Goal: Use online tool/utility: Utilize a website feature to perform a specific function

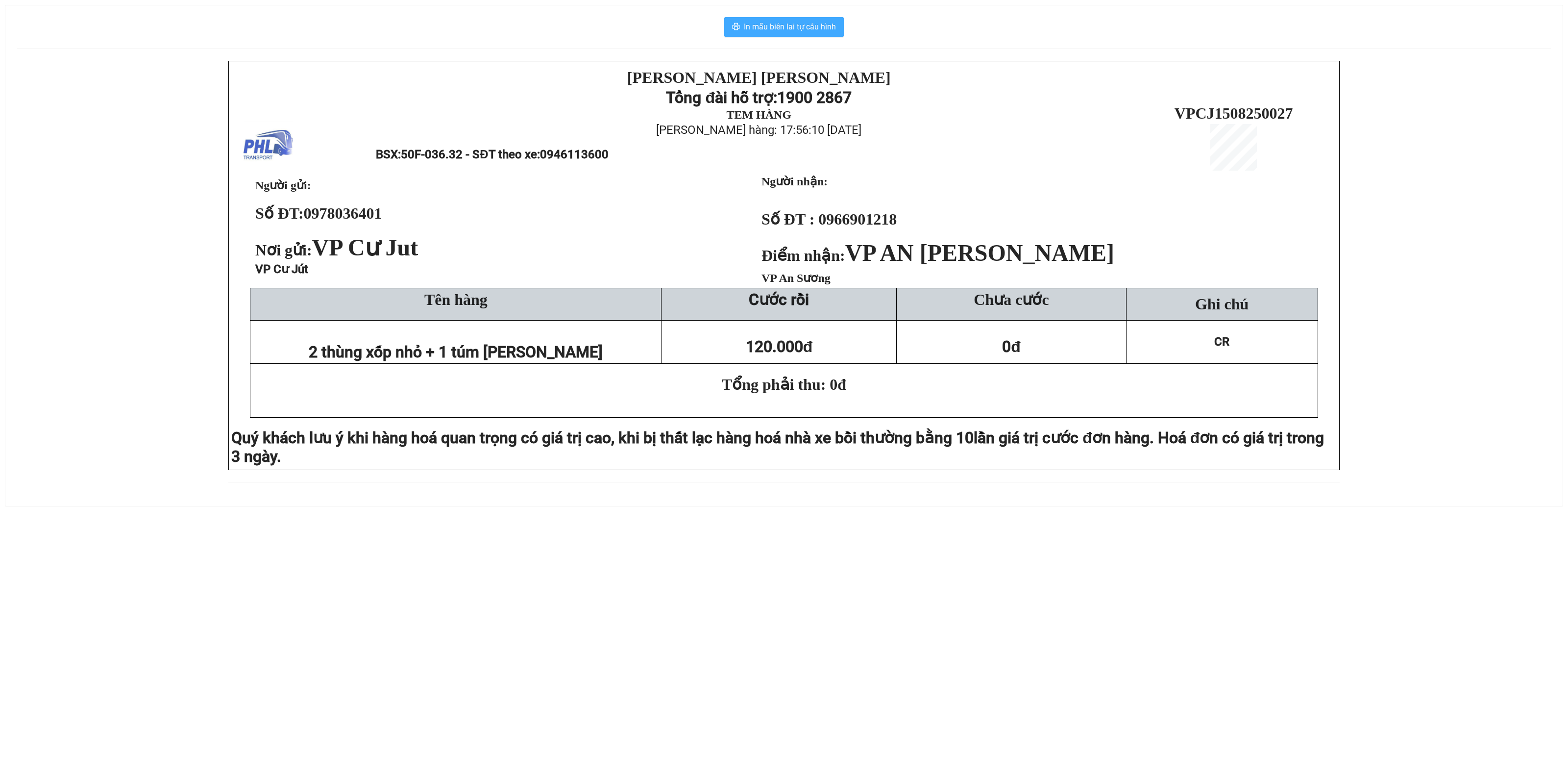
click at [795, 24] on span "In mẫu biên lai tự cấu hình" at bounding box center [789, 27] width 92 height 12
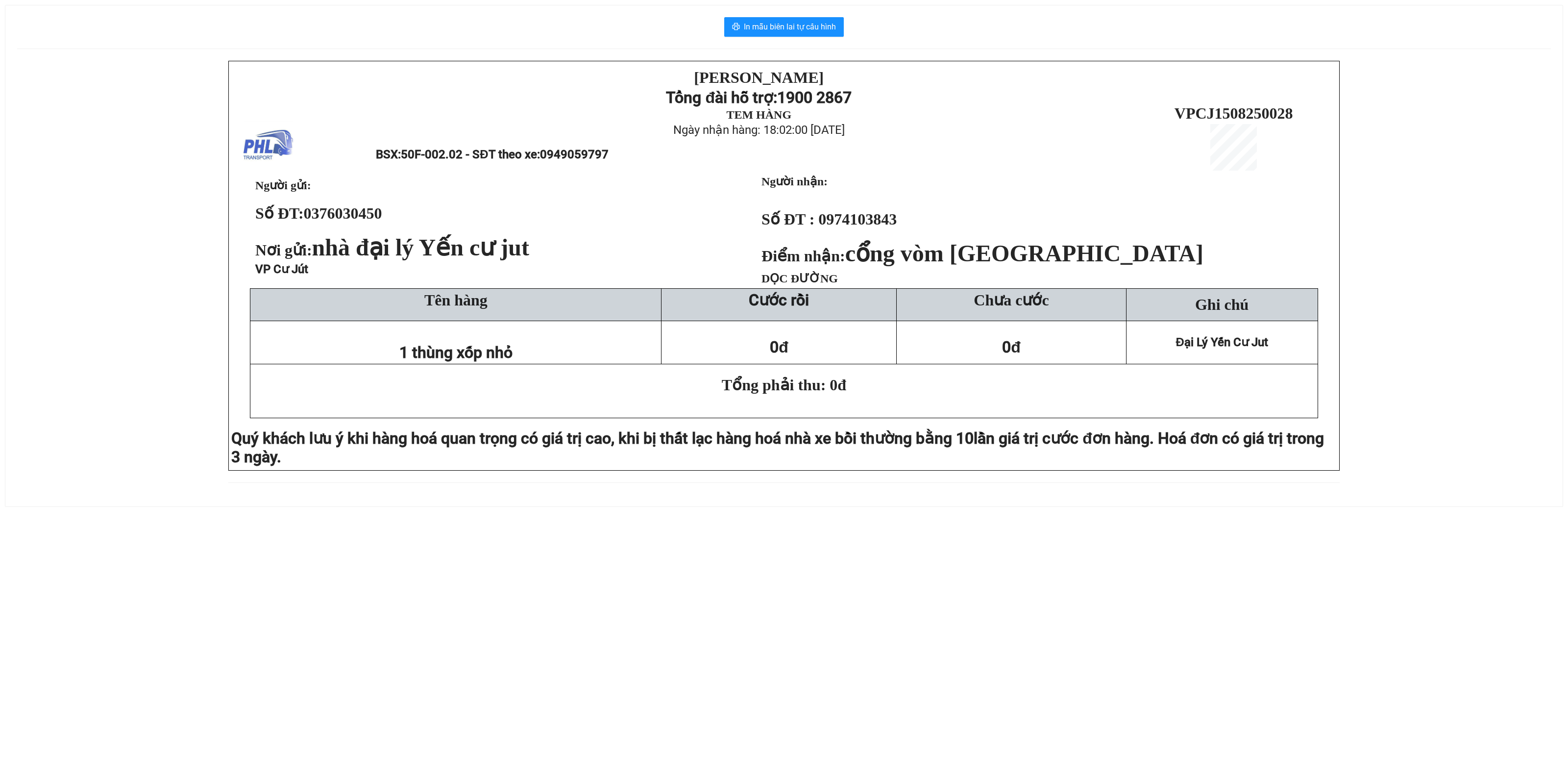
drag, startPoint x: 0, startPoint y: 321, endPoint x: 318, endPoint y: 149, distance: 361.5
click at [79, 258] on div "In mẫu biên lai tự cấu hình PHƯƠNG HỒNG LINH Tổng đài hỗ trợ: 1900 2867 TEM HÀN…" at bounding box center [784, 250] width 1568 height 524
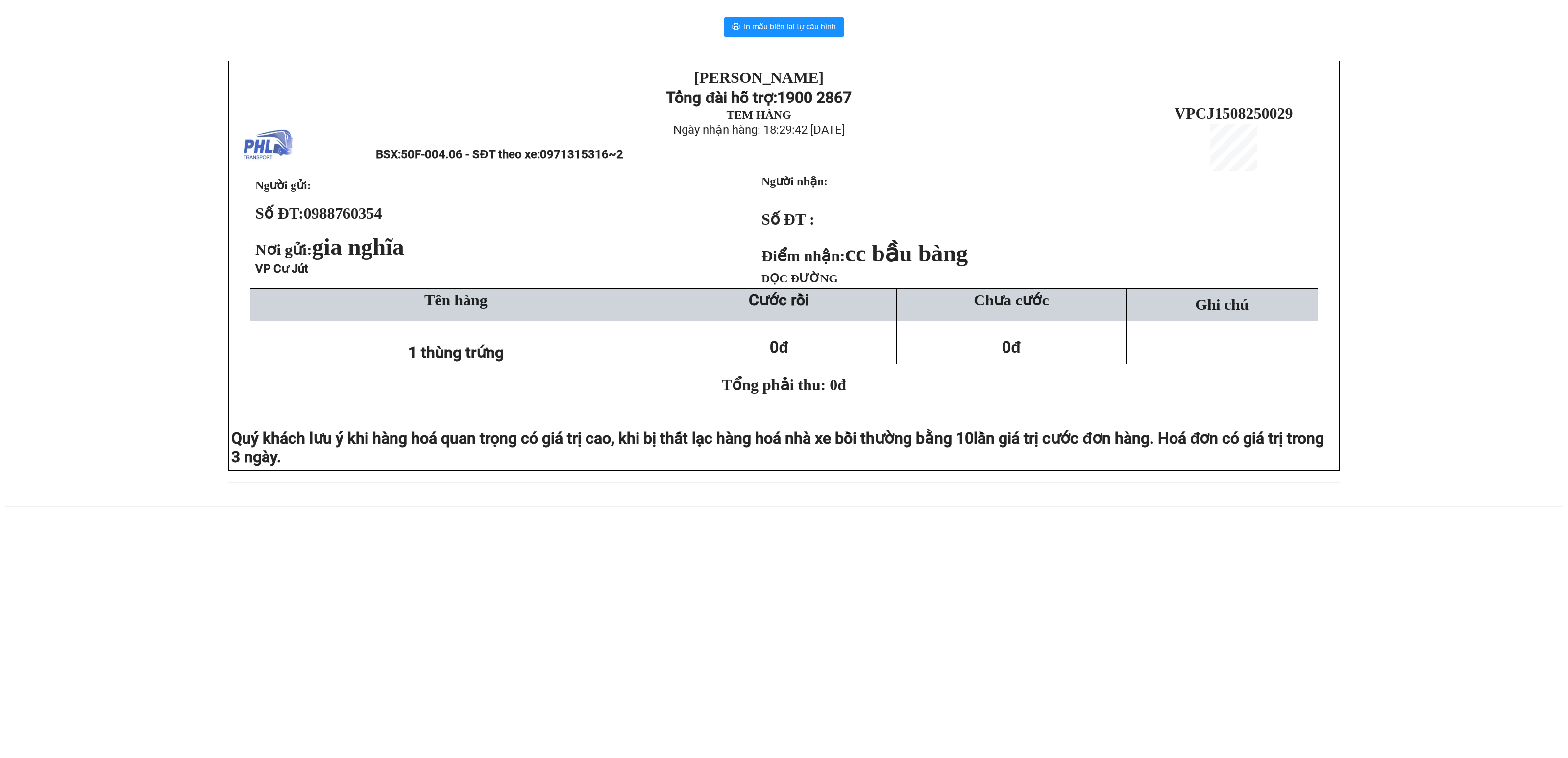
click at [21, 166] on div "In mẫu biên lai tự cấu hình PHƯƠNG HỒNG LINH Tổng đài hỗ trợ: 1900 2867 TEM HÀN…" at bounding box center [784, 256] width 1557 height 501
click at [162, 374] on div "PHƯƠNG HỒNG LINH Tổng đài hỗ trợ: 1900 2867 TEM HÀNG Ngày nhận hàng: 18:29:42 -…" at bounding box center [784, 278] width 1534 height 433
click at [43, 273] on div "PHƯƠNG HỒNG LINH Tổng đài hỗ trợ: 1900 2867 TEM HÀNG Ngày nhận hàng: 18:29:42 -…" at bounding box center [784, 278] width 1534 height 433
click at [44, 387] on div "In mẫu biên lai tự cấu hình [PERSON_NAME][DEMOGRAPHIC_DATA] Tổng đài hỗ trợ: 19…" at bounding box center [784, 256] width 1558 height 502
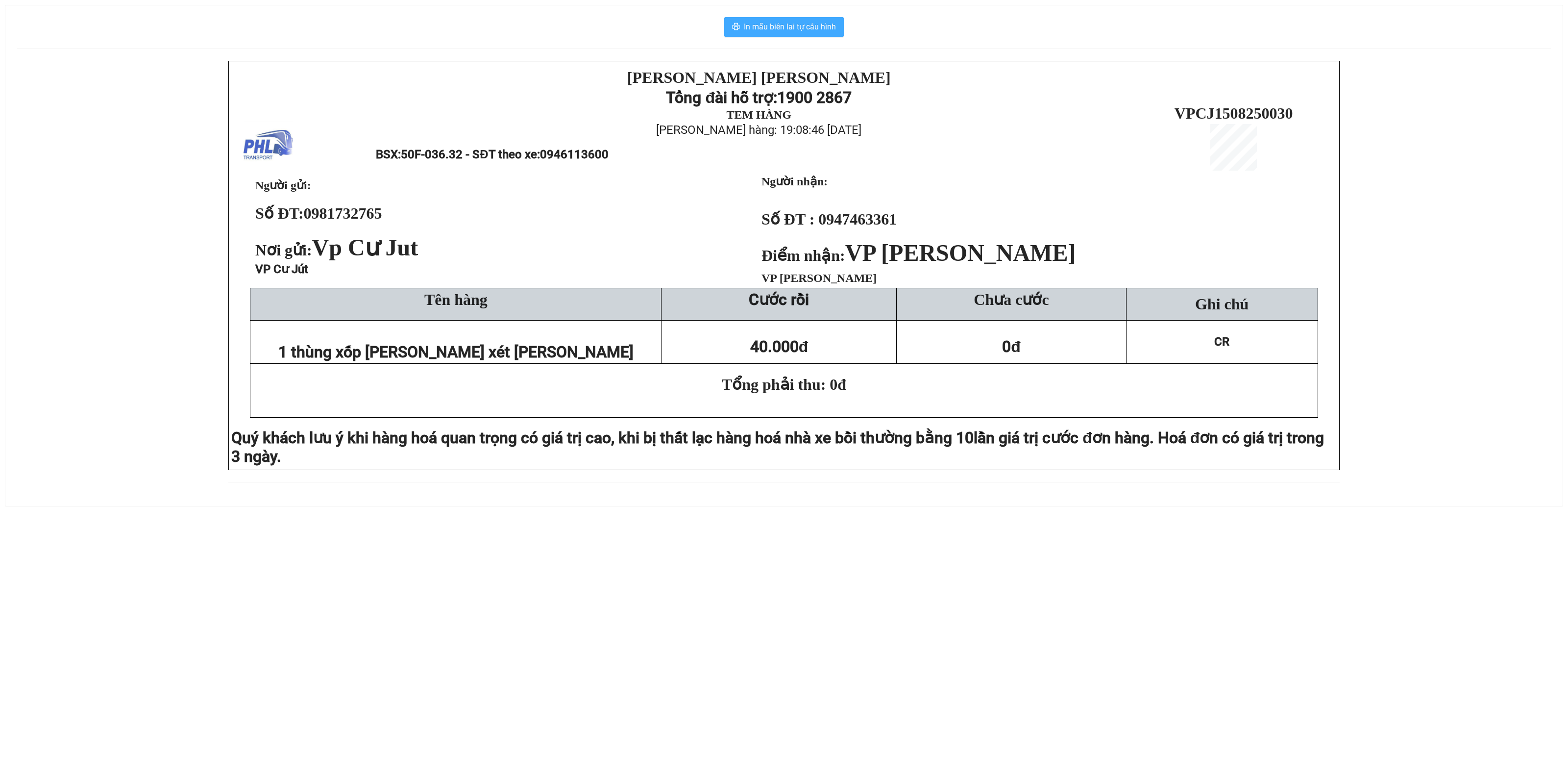
click at [800, 23] on span "In mẫu biên lai tự cấu hình" at bounding box center [789, 27] width 92 height 12
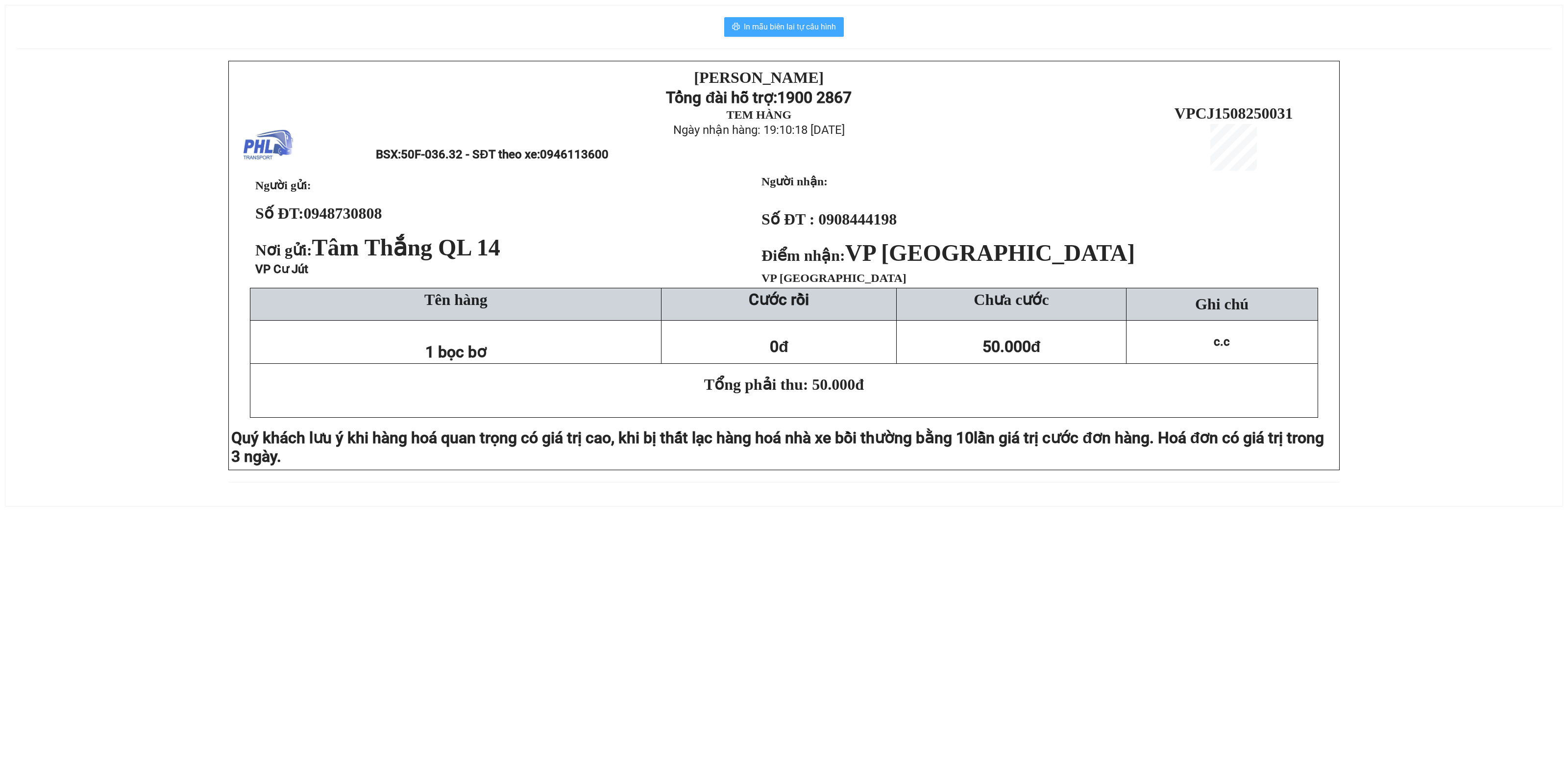
click at [822, 16] on div "In mẫu biên lai tự cấu hình PHƯƠNG HỒNG LINH Tổng đài hỗ trợ: 1900 2867 TEM HÀN…" at bounding box center [784, 256] width 1557 height 500
click at [765, 33] on span "In mẫu biên lai tự cấu hình" at bounding box center [789, 27] width 92 height 12
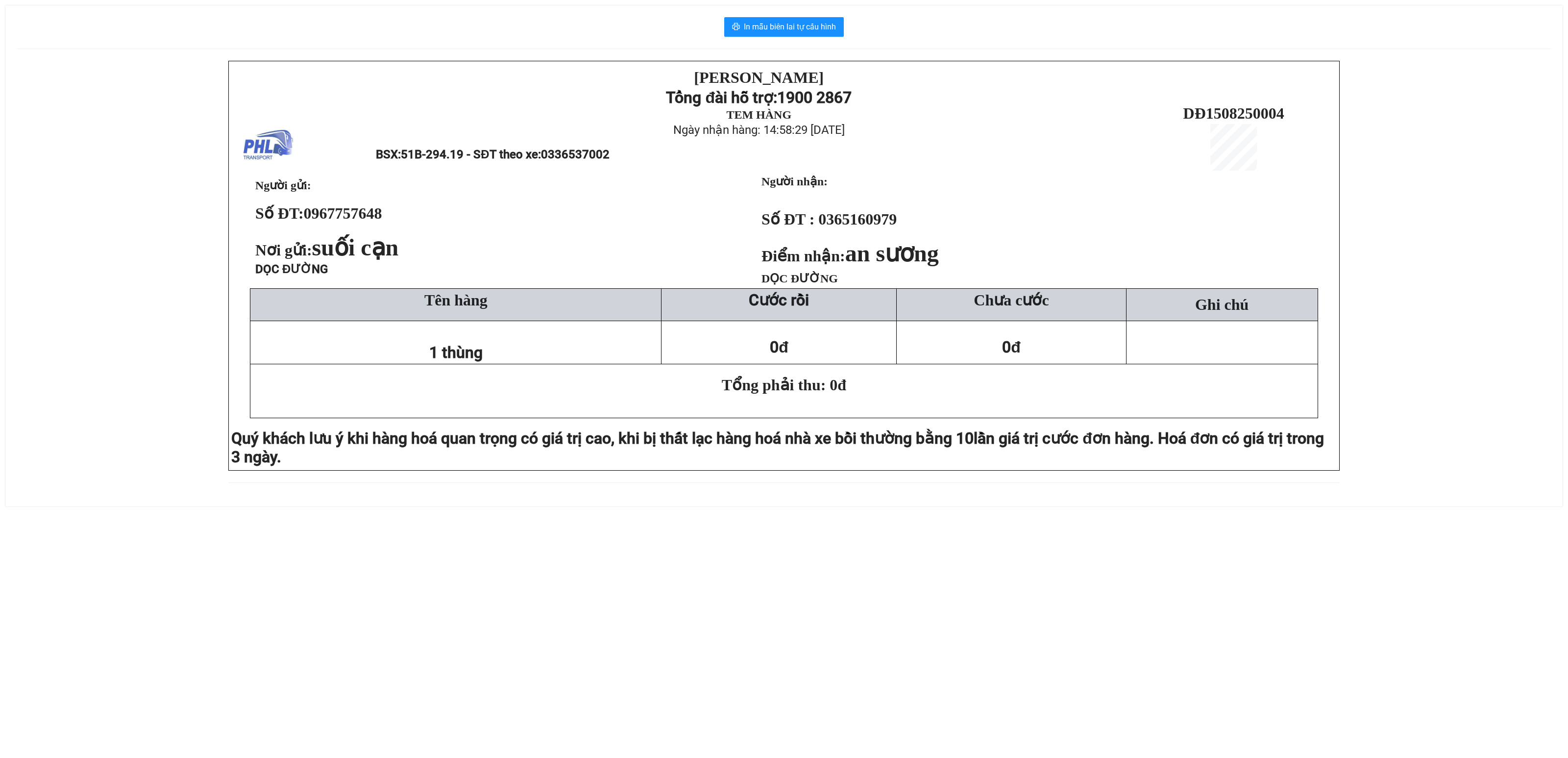
click at [124, 443] on div "[PERSON_NAME][DEMOGRAPHIC_DATA] Tổng đài hỗ trợ: 1900 2867 TEM HÀNG Ngày nhận h…" at bounding box center [784, 278] width 1534 height 433
click at [199, 149] on div "[PERSON_NAME][DEMOGRAPHIC_DATA] Tổng đài hỗ trợ: 1900 2867 TEM HÀNG Ngày nhận h…" at bounding box center [784, 278] width 1534 height 433
